Goal: Transaction & Acquisition: Purchase product/service

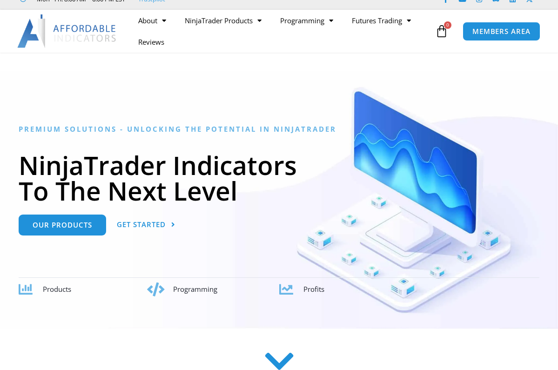
scroll to position [32, 0]
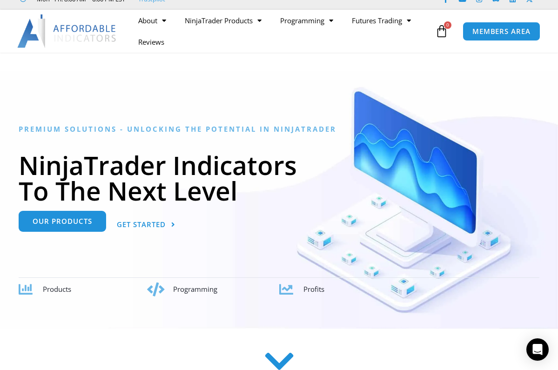
click at [68, 220] on span "Our Products" at bounding box center [63, 221] width 60 height 7
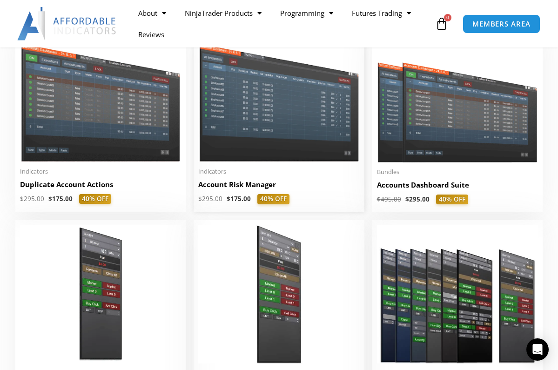
scroll to position [238, 0]
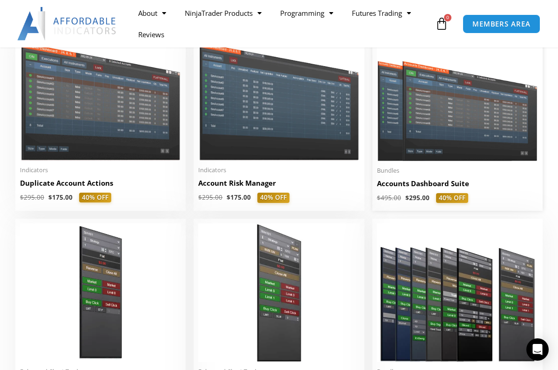
click at [458, 113] on img at bounding box center [457, 96] width 161 height 129
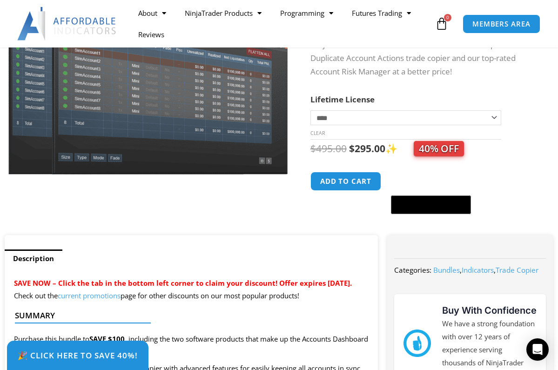
scroll to position [155, 0]
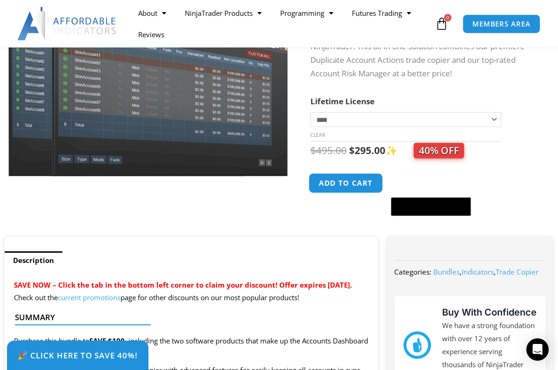
click at [351, 180] on button "Add to cart" at bounding box center [346, 183] width 74 height 20
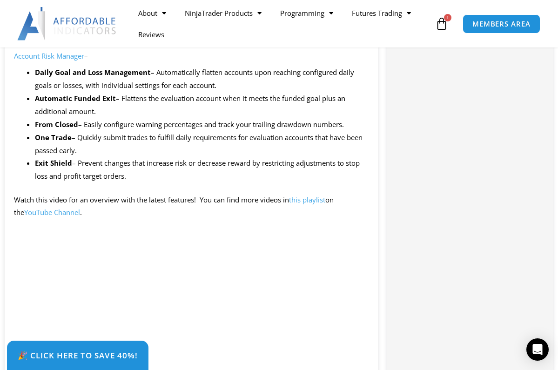
scroll to position [972, 0]
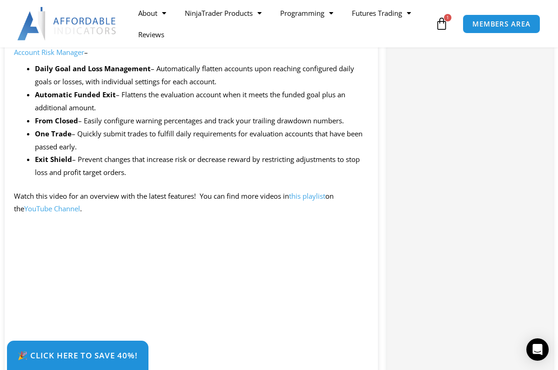
click at [67, 213] on link "YouTube Channel" at bounding box center [52, 208] width 56 height 9
